Goal: Information Seeking & Learning: Learn about a topic

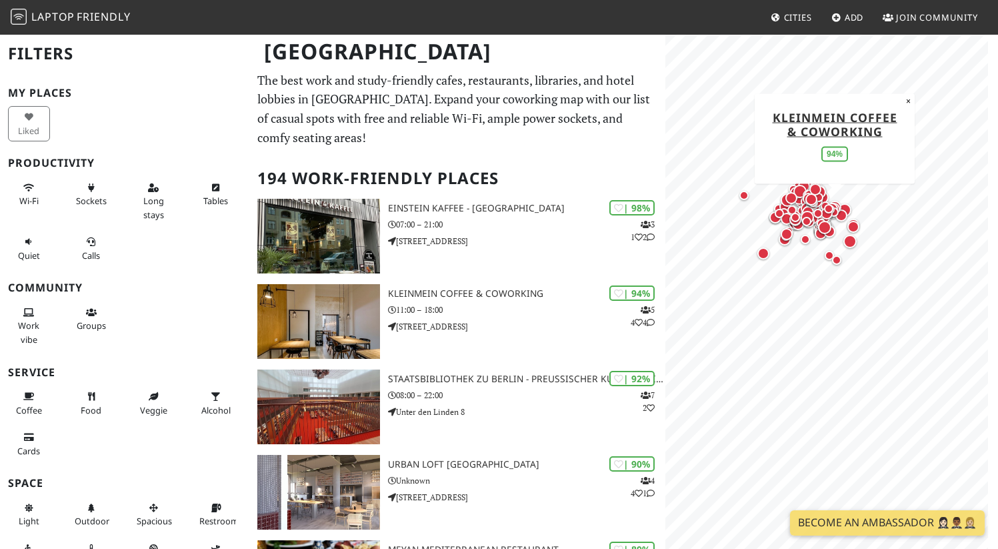
click at [793, 15] on span "Cities" at bounding box center [798, 17] width 28 height 12
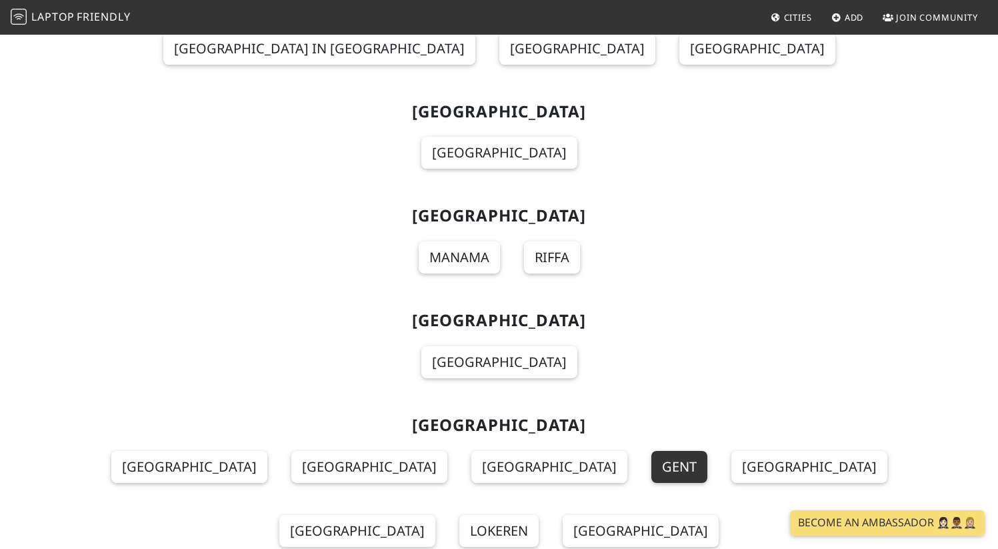
scroll to position [10874, 0]
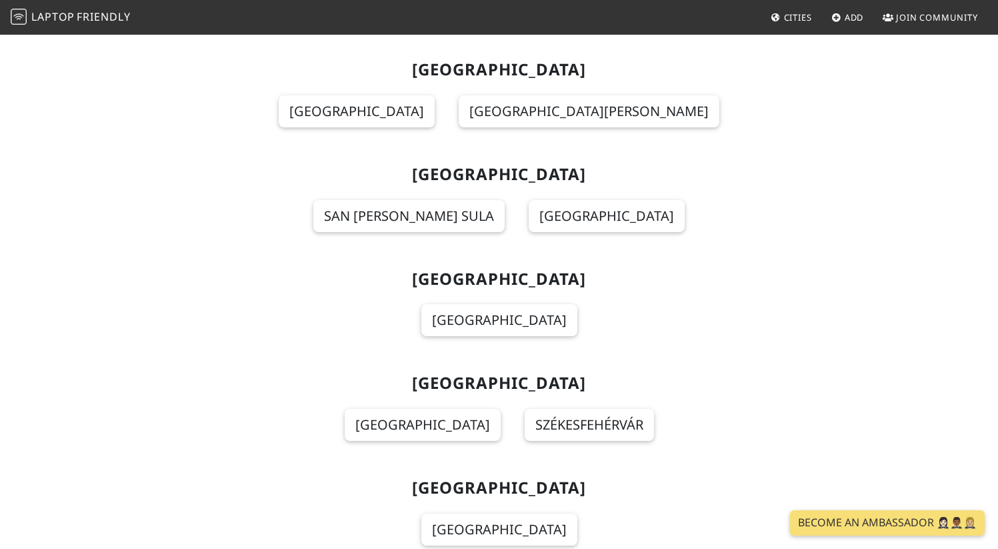
scroll to position [4409, 0]
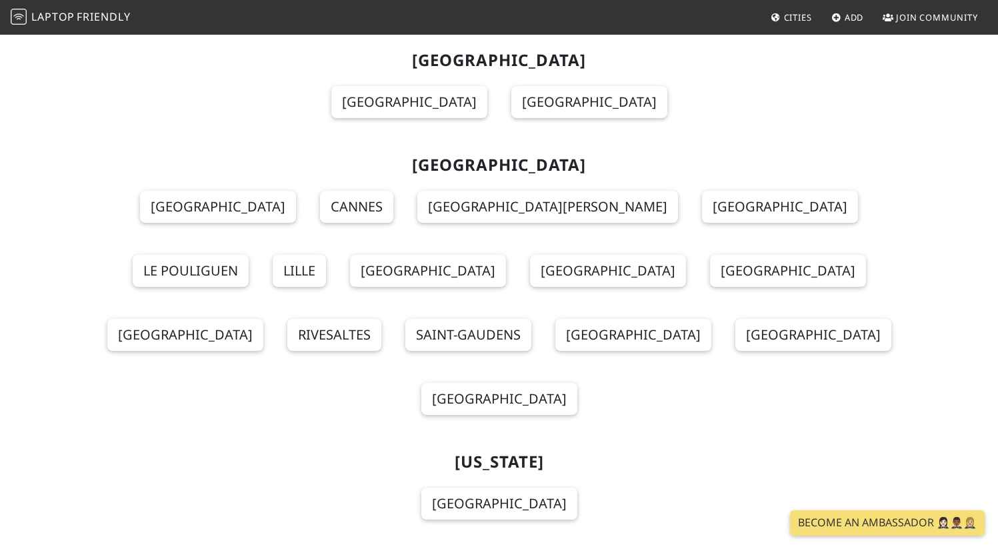
scroll to position [4601, 0]
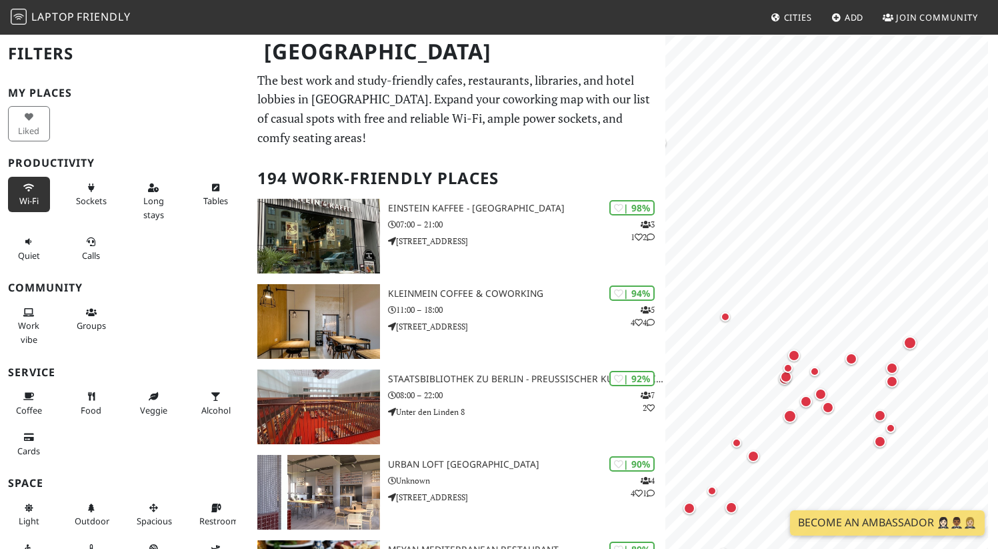
click at [16, 195] on button "Wi-Fi" at bounding box center [29, 194] width 42 height 35
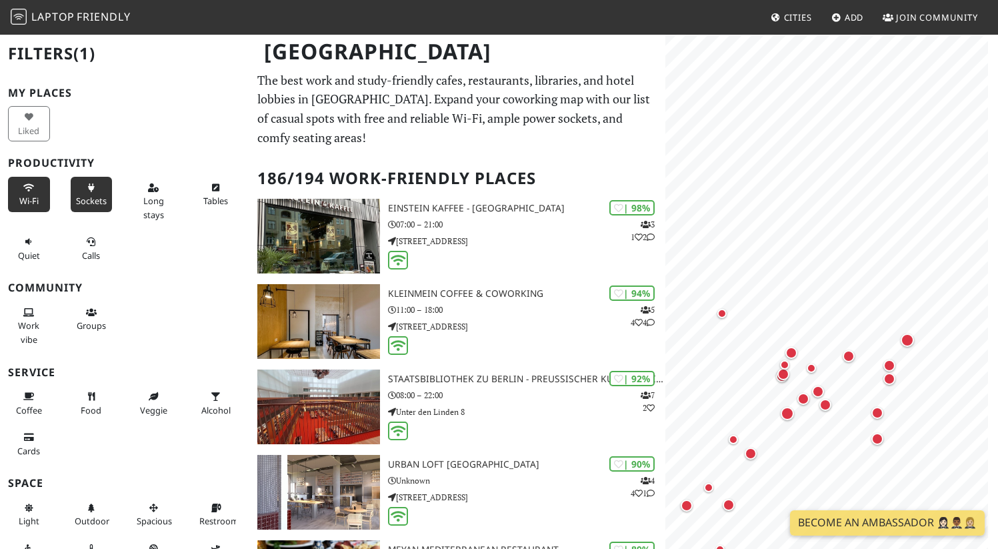
click at [76, 195] on span "Sockets" at bounding box center [91, 201] width 31 height 12
click at [146, 197] on span "Long stays" at bounding box center [153, 207] width 21 height 25
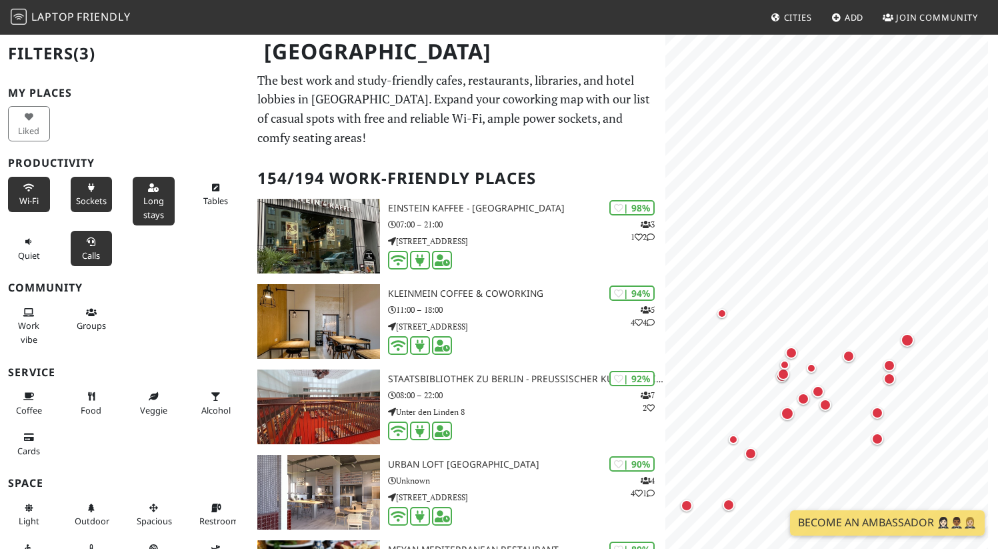
click at [81, 247] on button "Calls" at bounding box center [92, 248] width 42 height 35
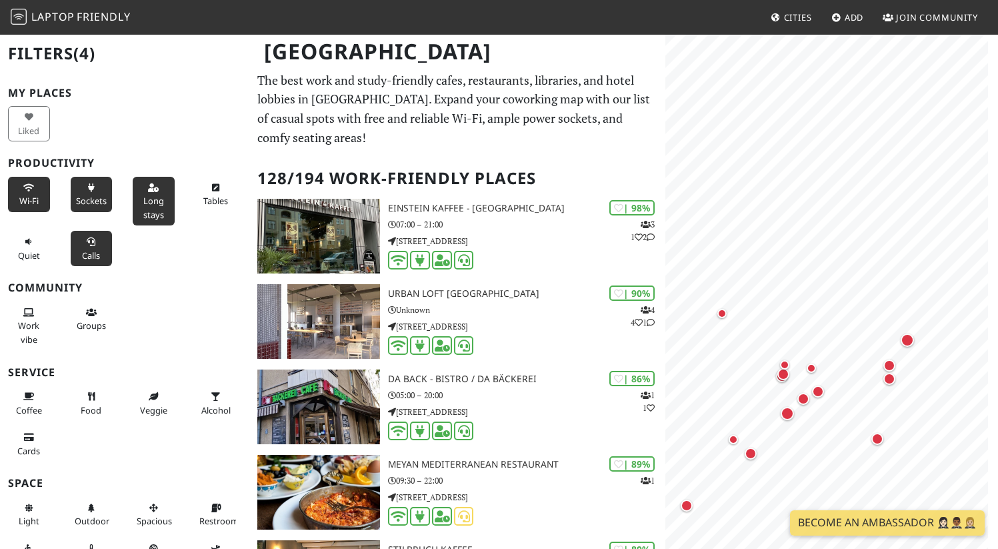
click at [81, 247] on button "Calls" at bounding box center [92, 248] width 42 height 35
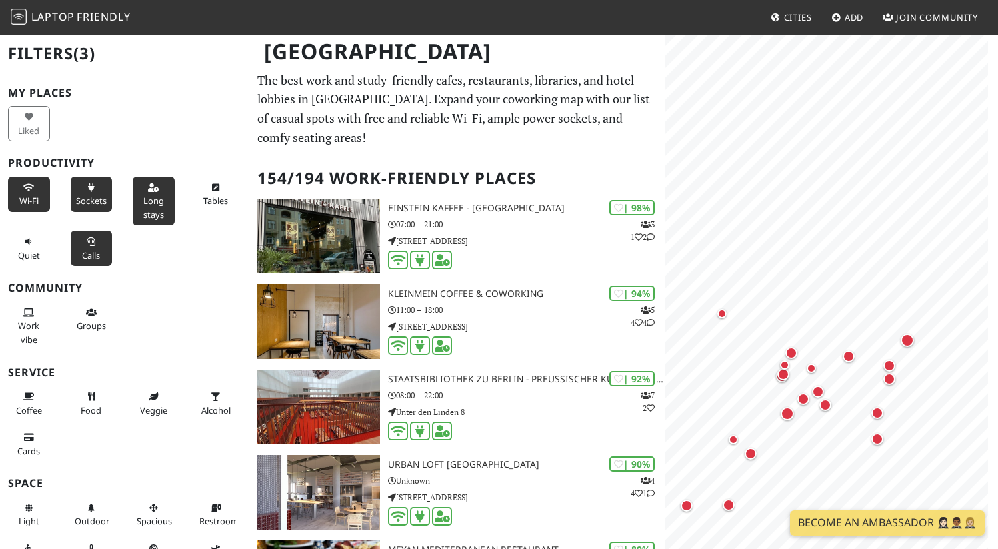
click at [81, 247] on button "Calls" at bounding box center [92, 248] width 42 height 35
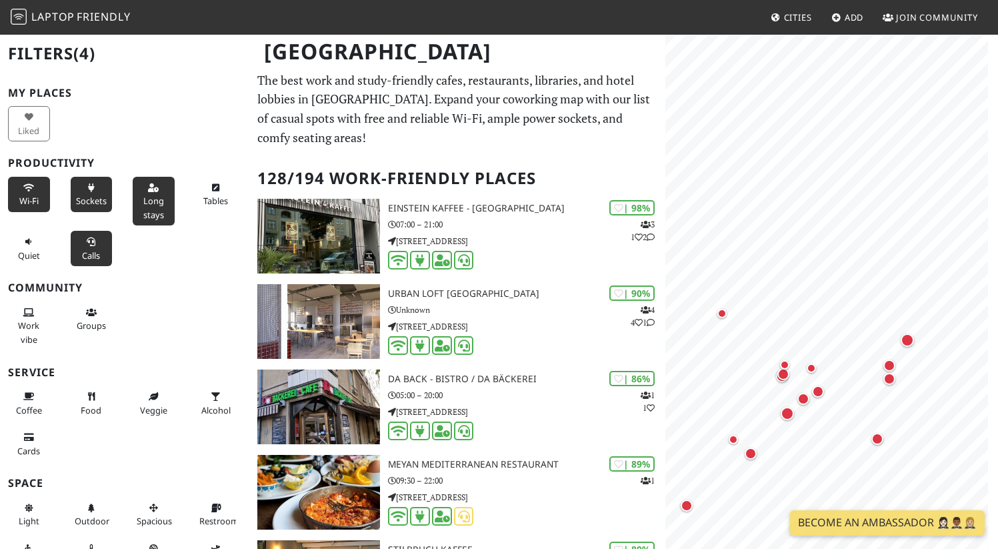
click at [81, 247] on button "Calls" at bounding box center [92, 248] width 42 height 35
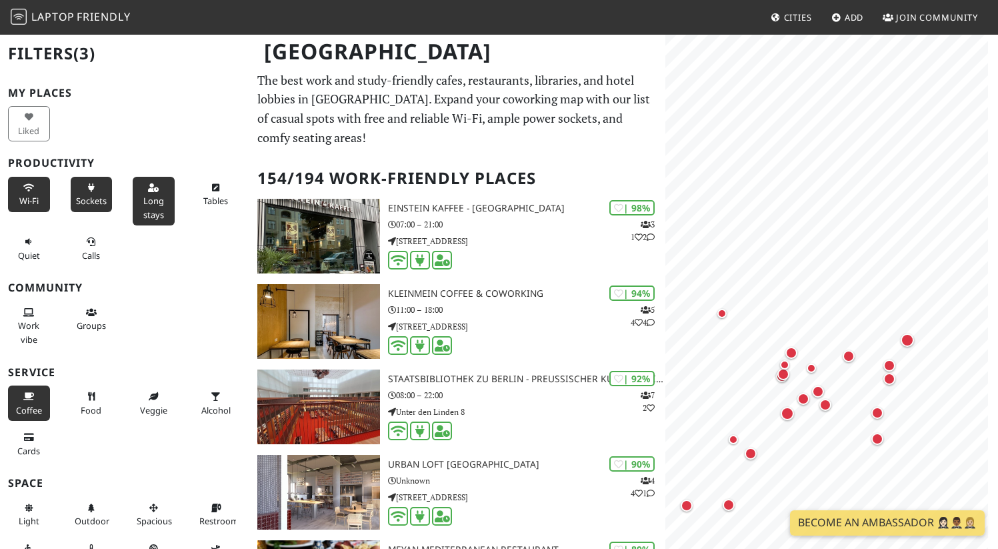
click at [33, 394] on button "Coffee" at bounding box center [29, 402] width 42 height 35
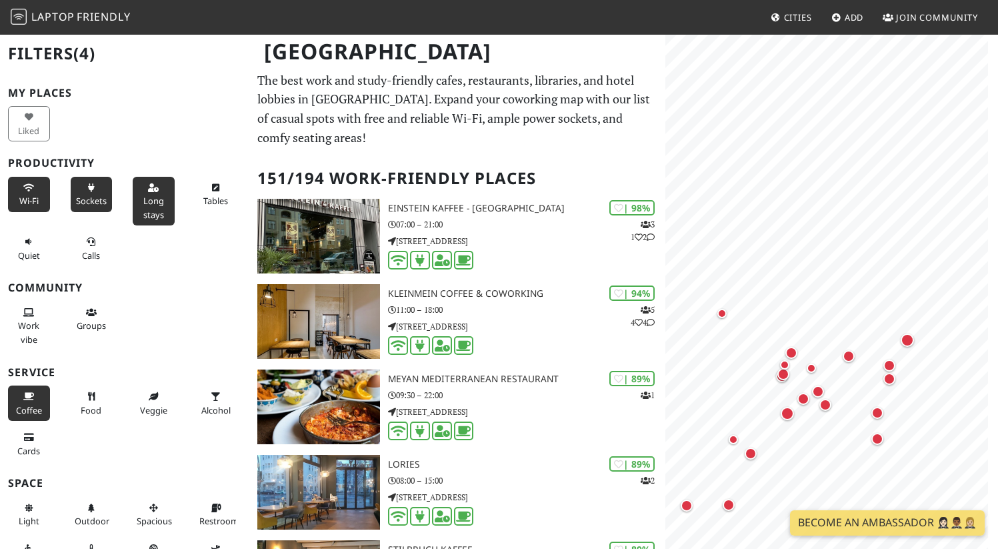
click at [33, 394] on button "Coffee" at bounding box center [29, 402] width 42 height 35
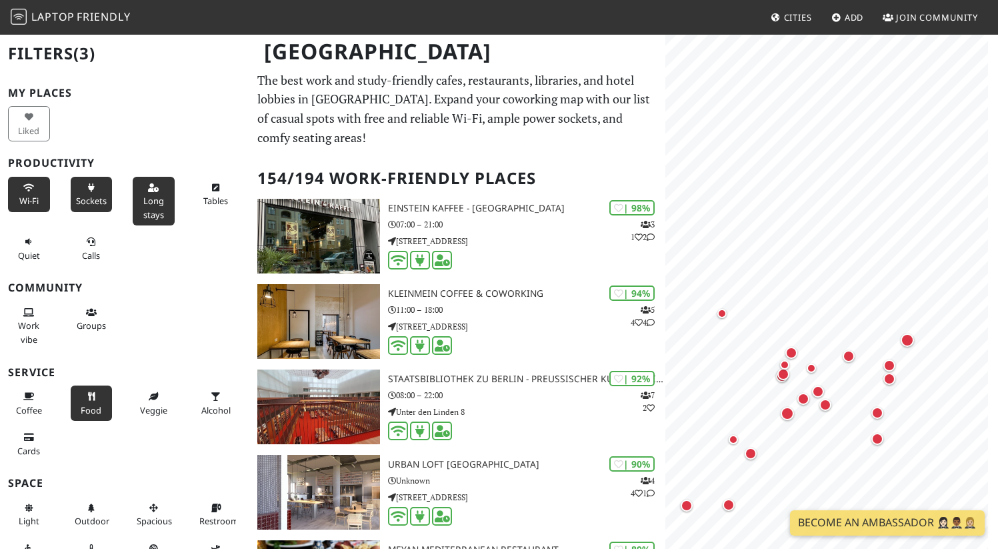
click at [75, 397] on button "Food" at bounding box center [92, 402] width 42 height 35
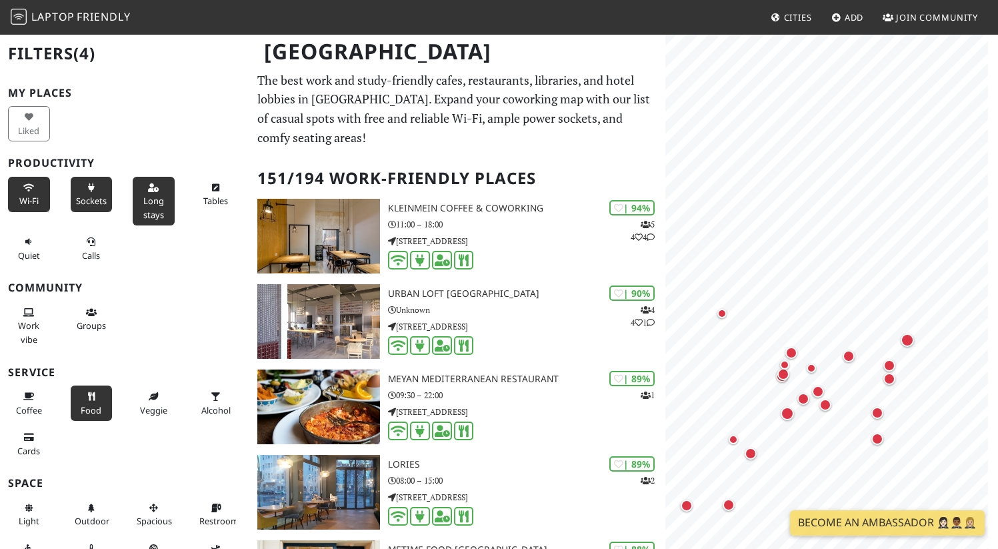
click at [75, 397] on button "Food" at bounding box center [92, 402] width 42 height 35
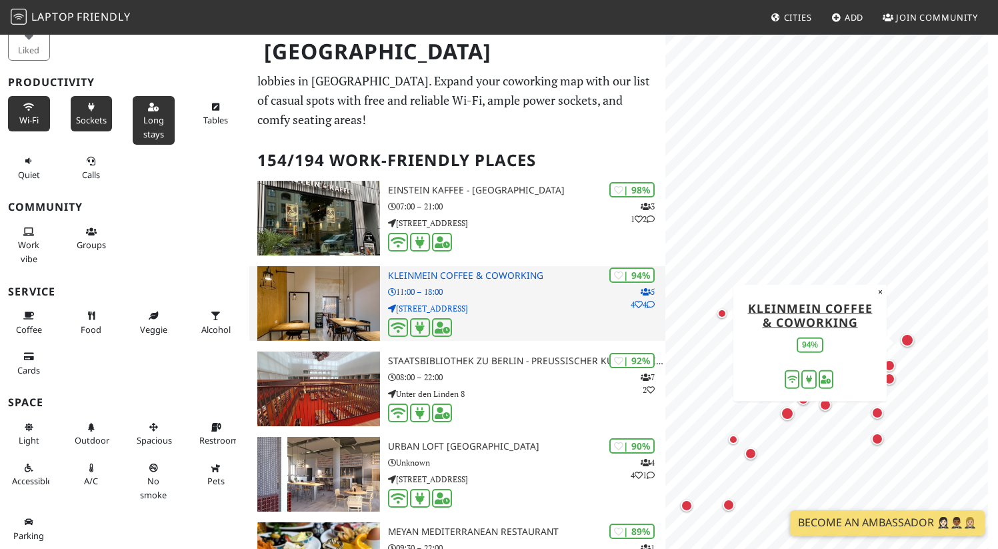
scroll to position [13, 0]
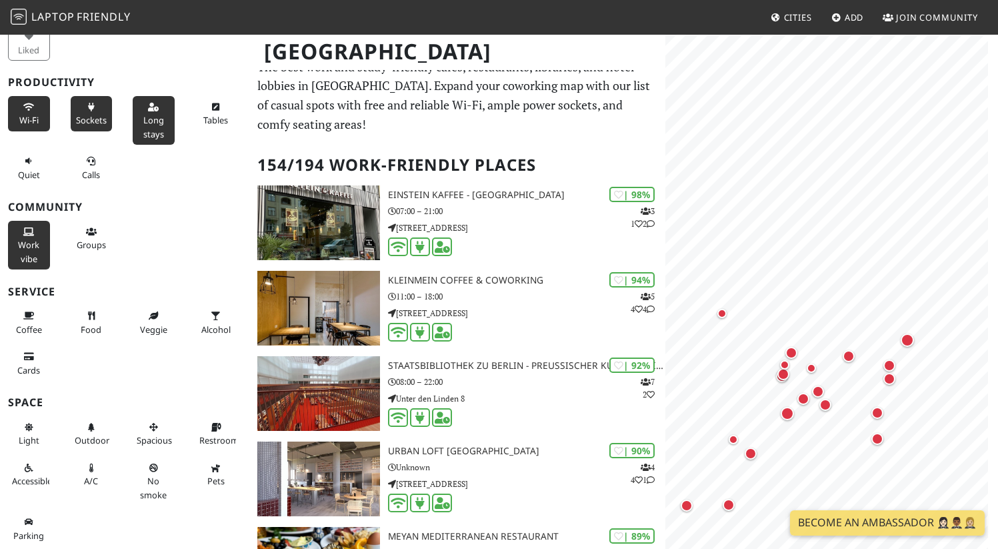
click at [39, 243] on button "Work vibe" at bounding box center [29, 245] width 42 height 49
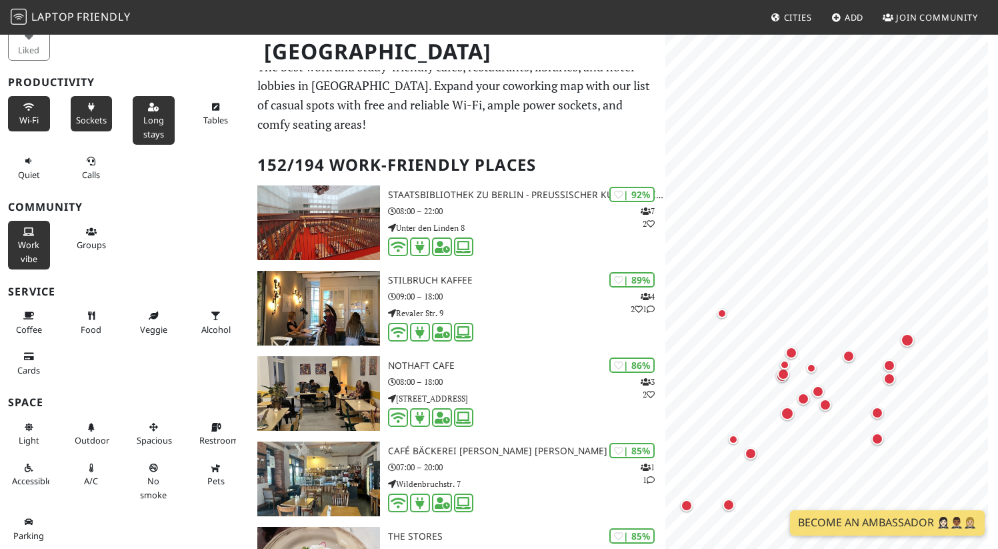
click at [39, 243] on button "Work vibe" at bounding box center [29, 245] width 42 height 49
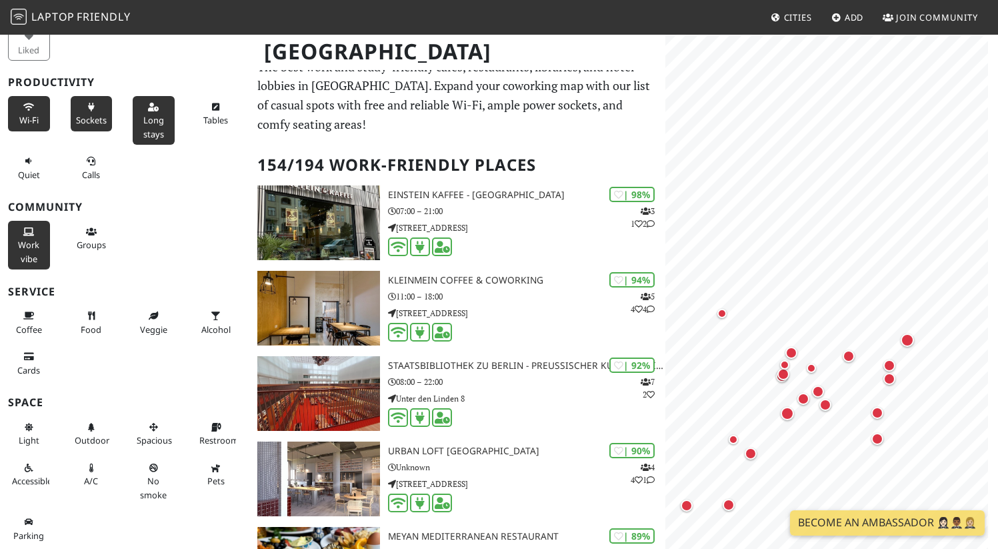
click at [25, 235] on button "Work vibe" at bounding box center [29, 245] width 42 height 49
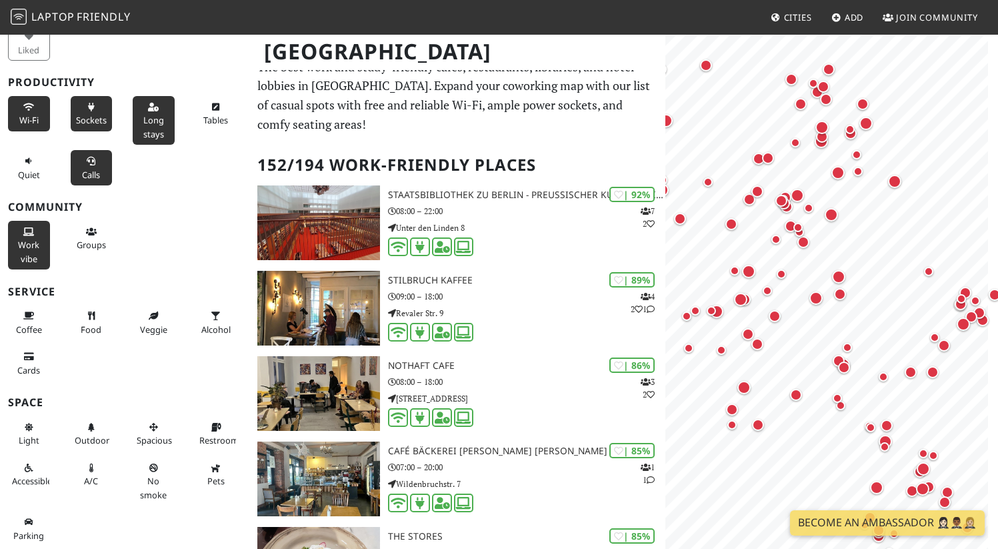
click at [92, 157] on icon at bounding box center [91, 161] width 11 height 9
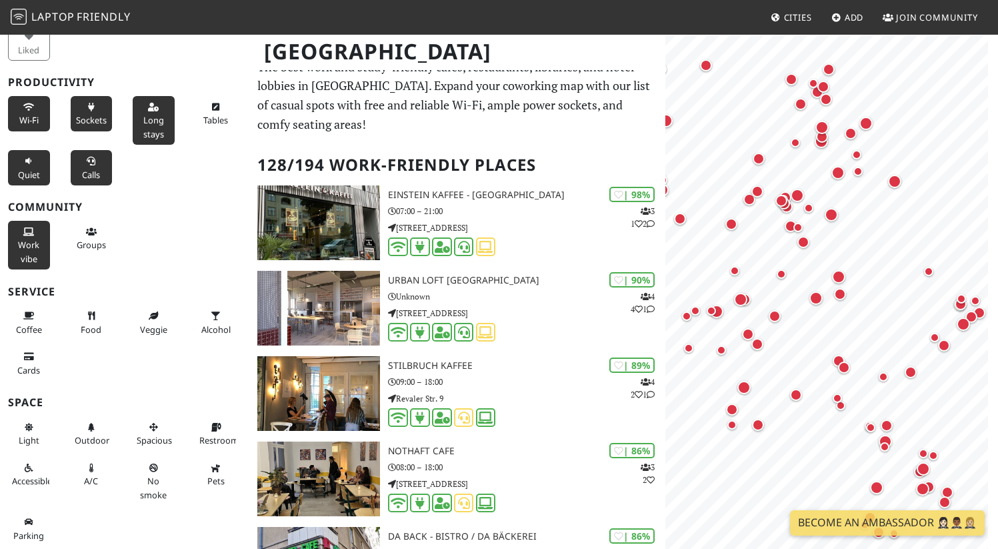
click at [31, 162] on icon at bounding box center [28, 161] width 11 height 9
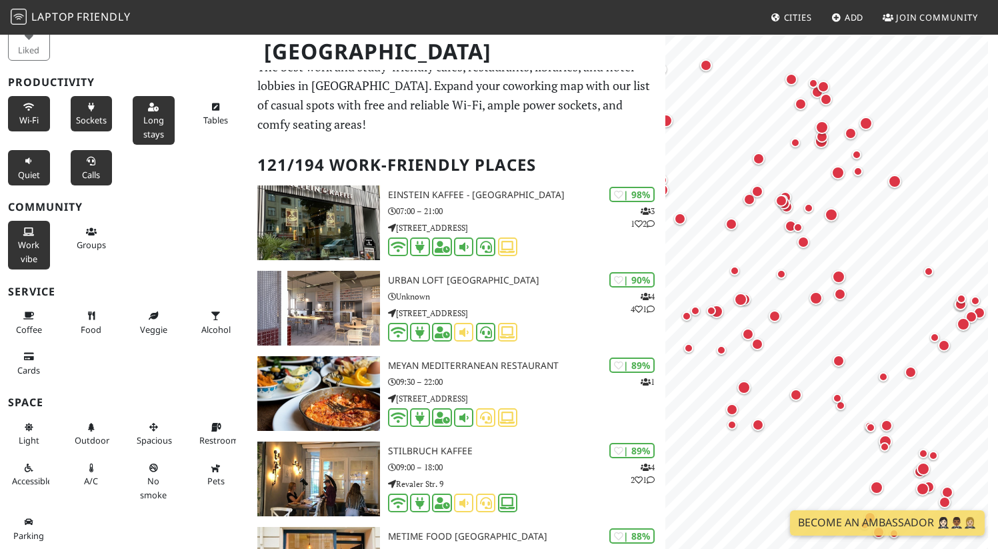
click at [31, 162] on icon at bounding box center [28, 161] width 11 height 9
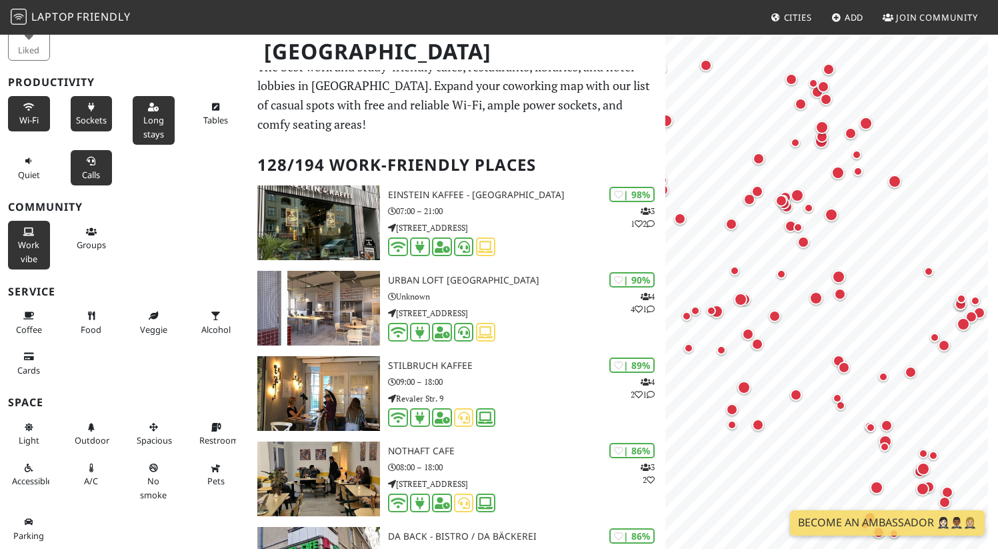
click at [63, 163] on div "Calls" at bounding box center [94, 167] width 63 height 41
click at [86, 164] on icon at bounding box center [91, 161] width 11 height 9
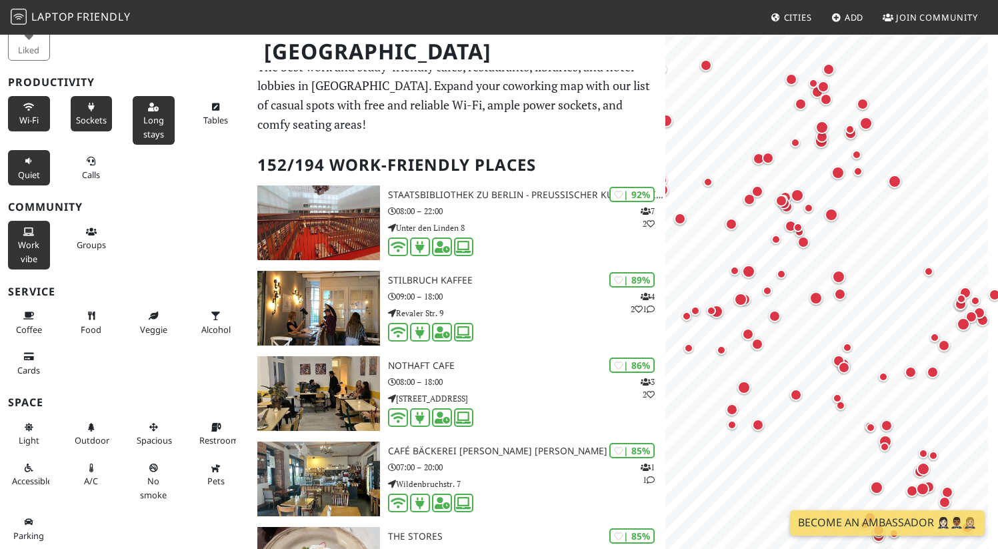
click at [41, 165] on button "Quiet" at bounding box center [29, 167] width 42 height 35
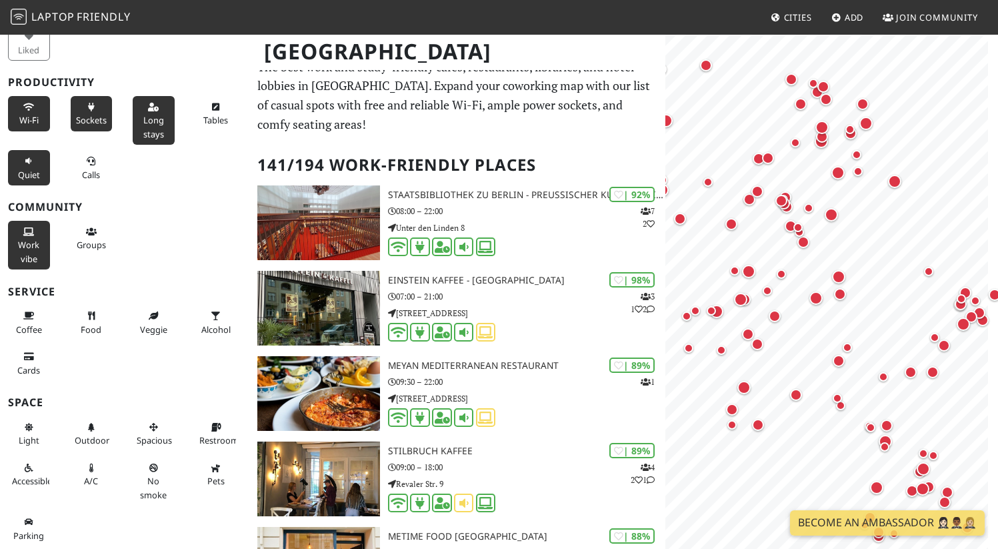
click at [41, 165] on button "Quiet" at bounding box center [29, 167] width 42 height 35
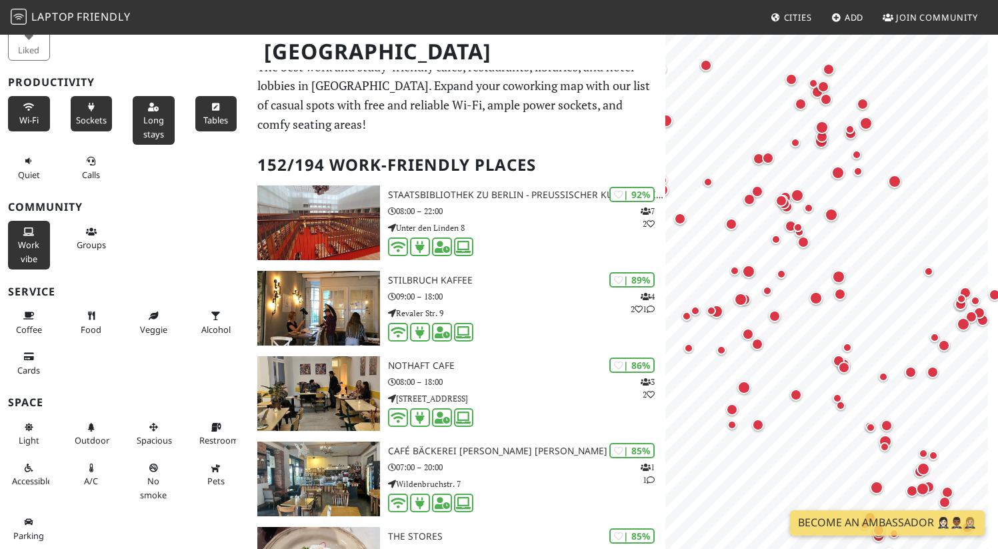
click at [225, 118] on button "Tables" at bounding box center [216, 113] width 42 height 35
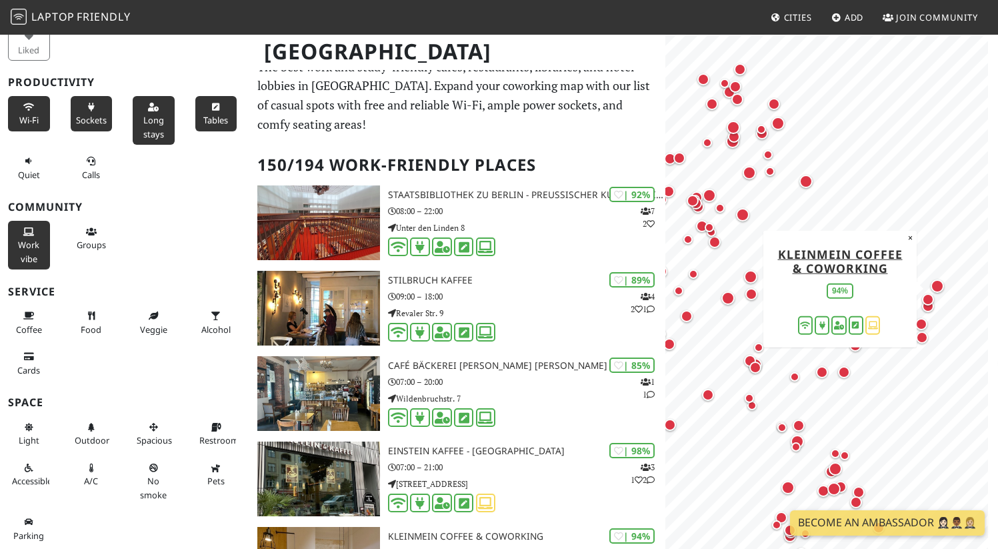
click at [940, 285] on div "Map marker" at bounding box center [937, 285] width 13 height 13
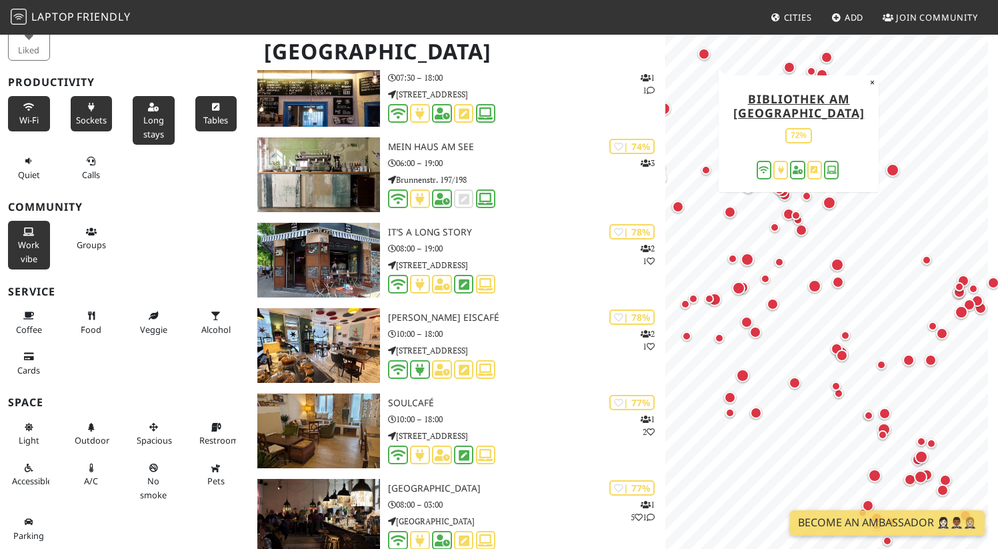
scroll to position [4155, 0]
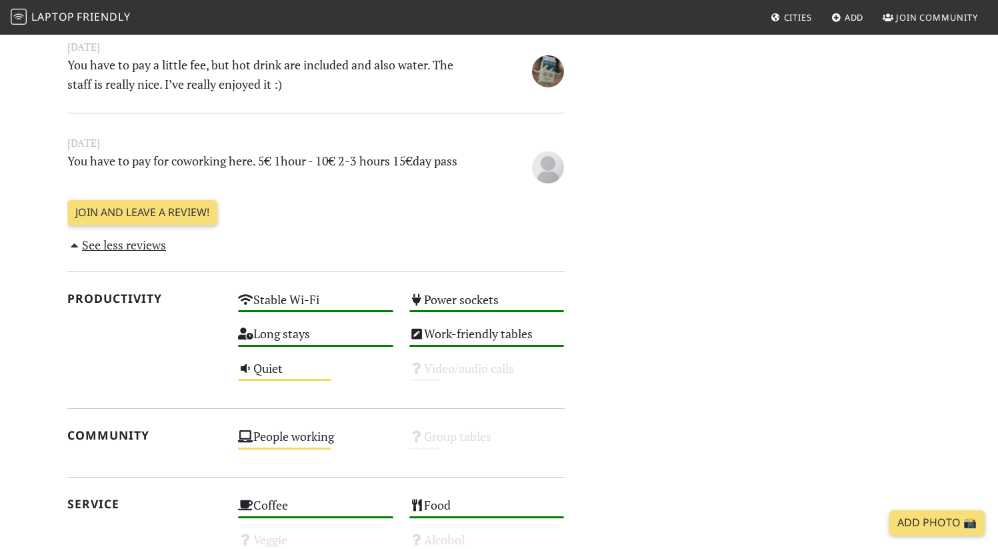
scroll to position [689, 0]
